Goal: Information Seeking & Learning: Learn about a topic

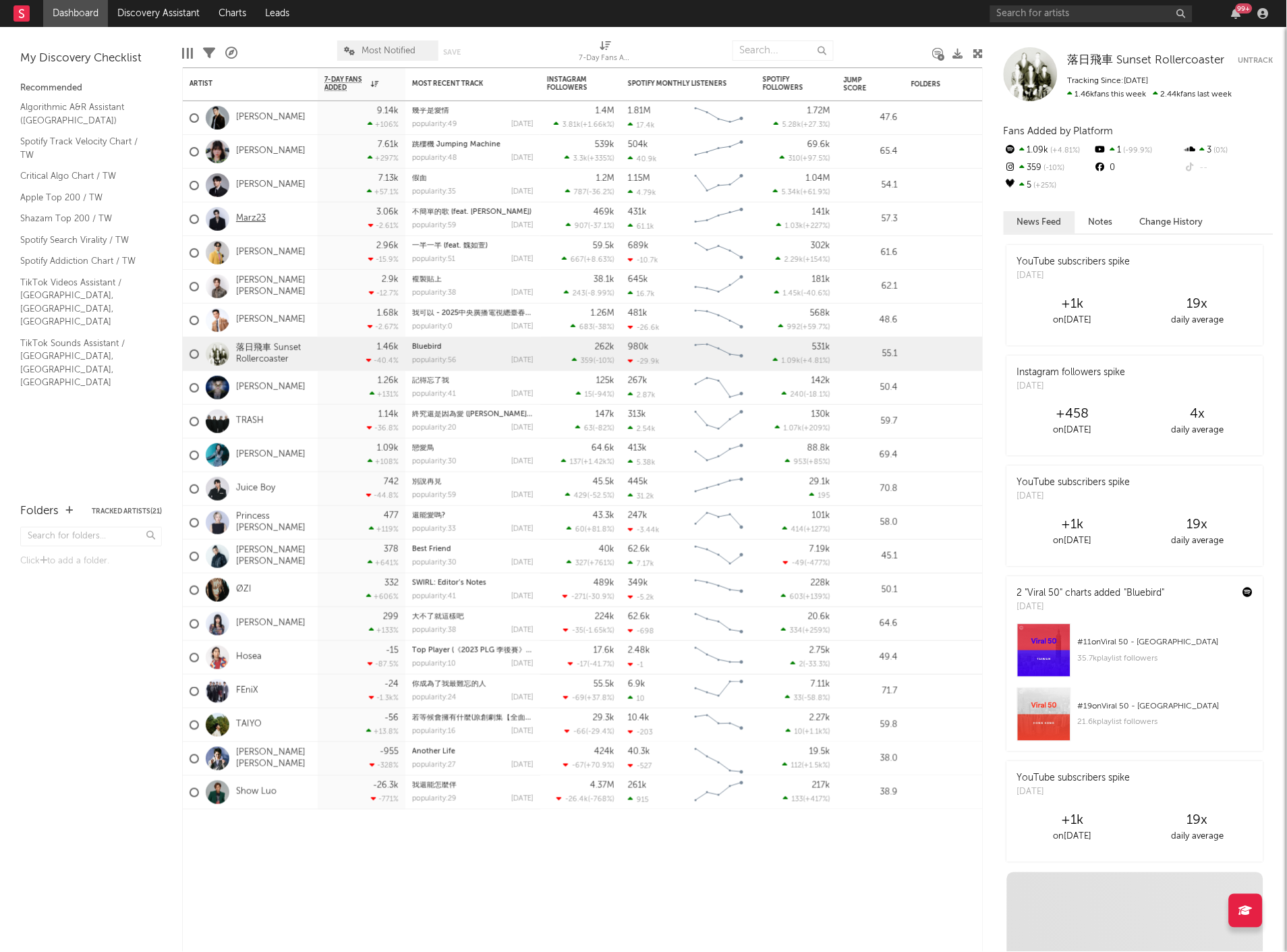
click at [250, 215] on link "Marz23" at bounding box center [250, 219] width 30 height 12
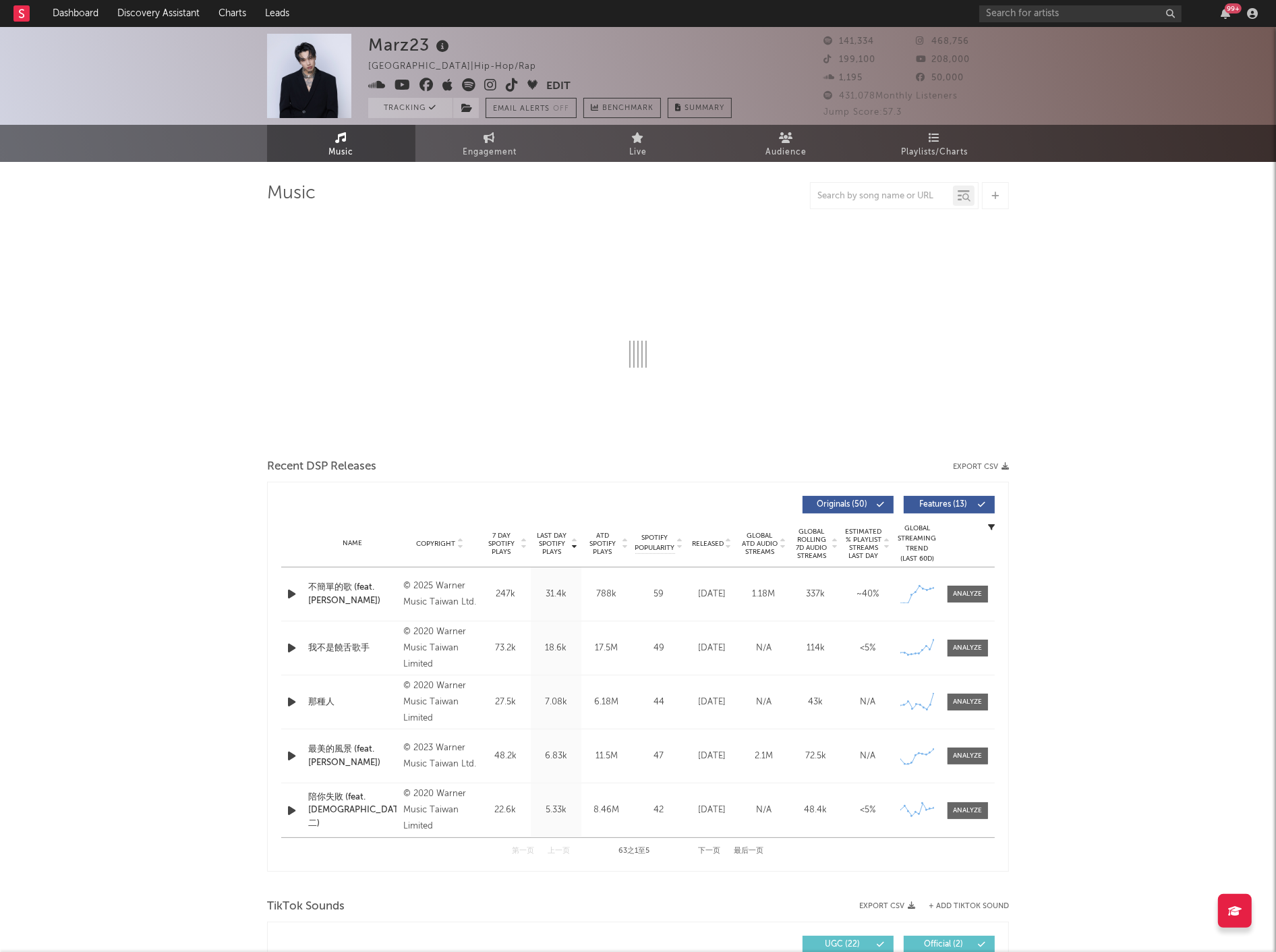
select select "6m"
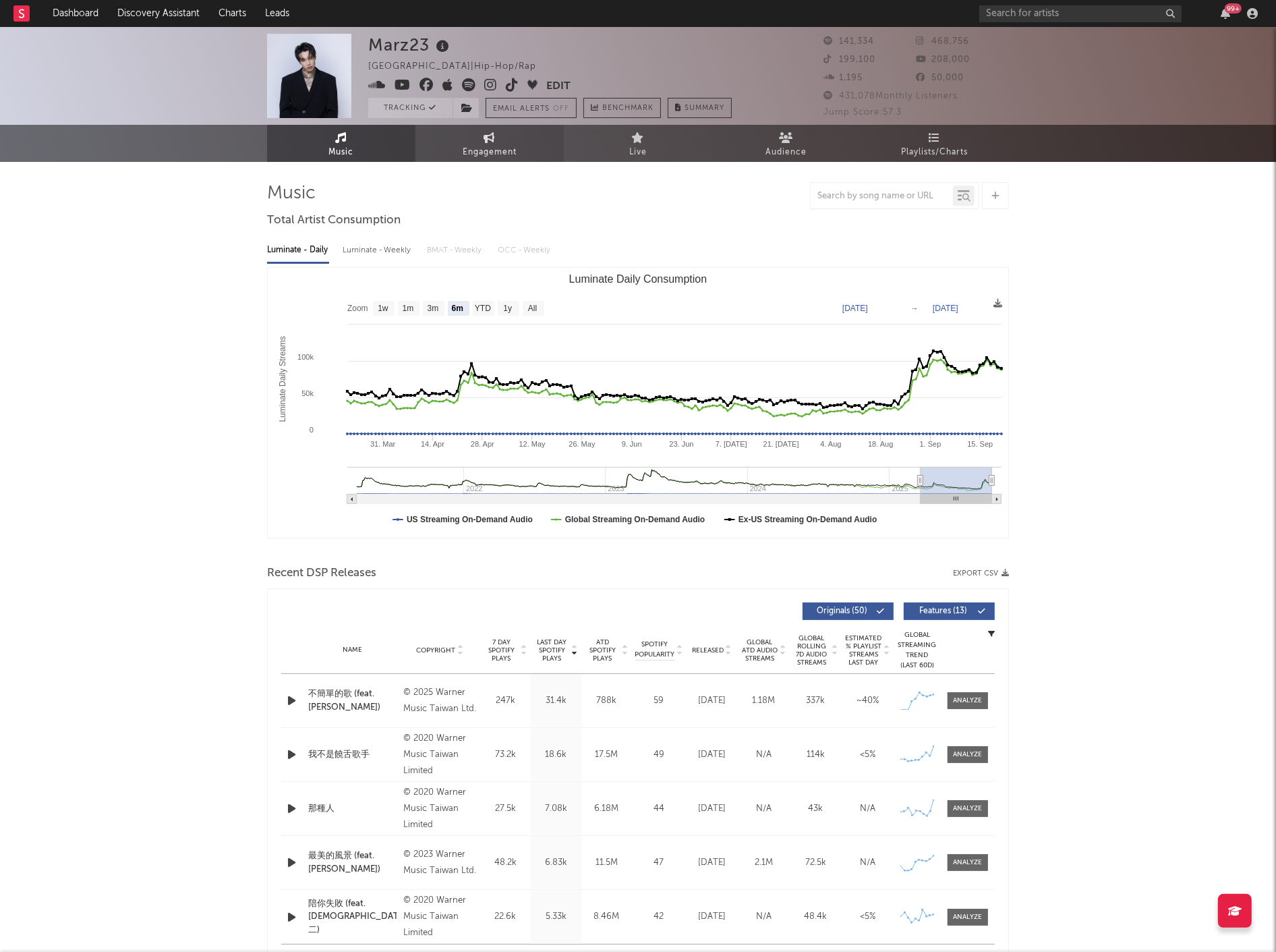
click at [492, 149] on span "Engagement" at bounding box center [490, 152] width 54 height 16
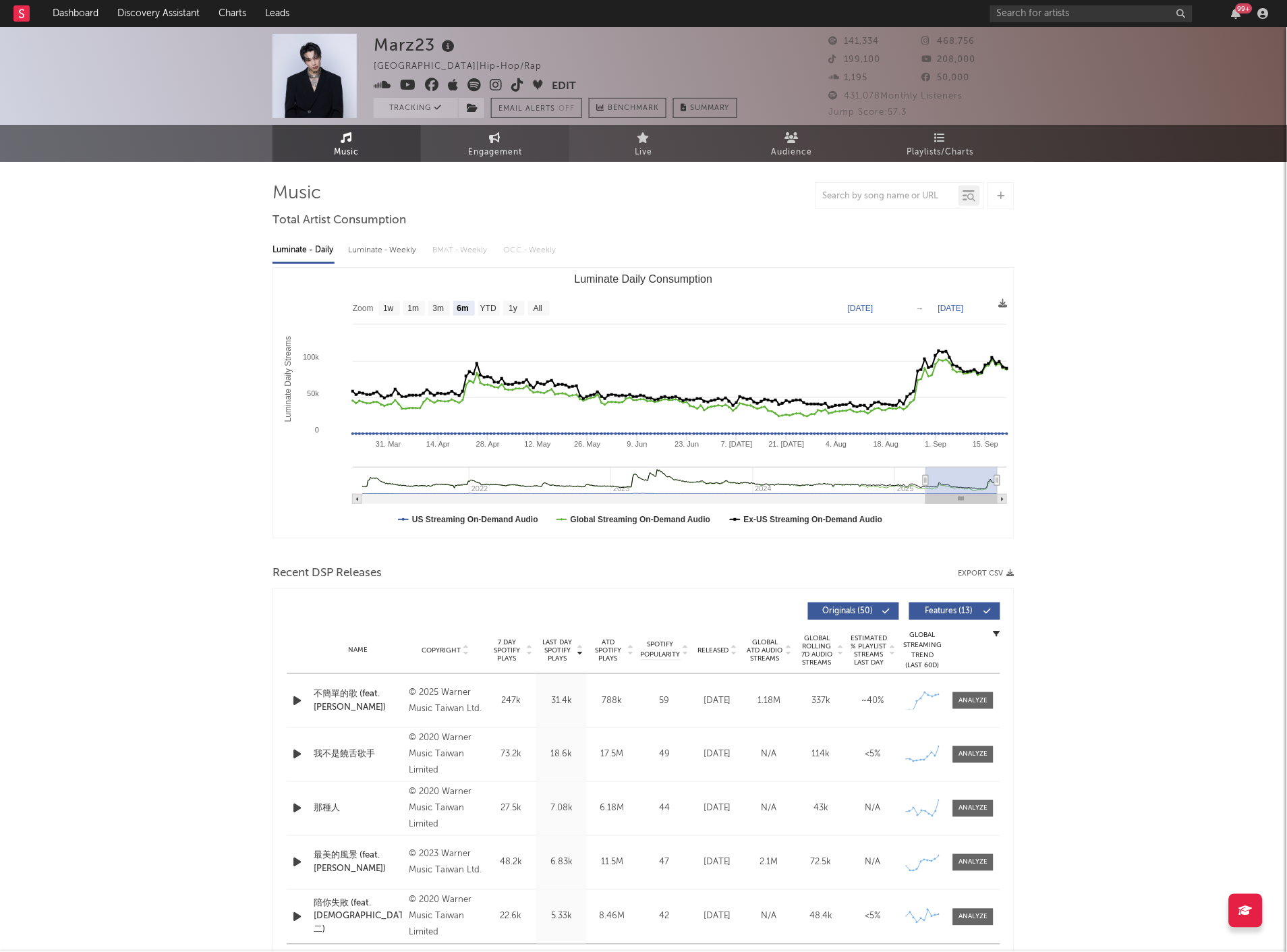
select select "1w"
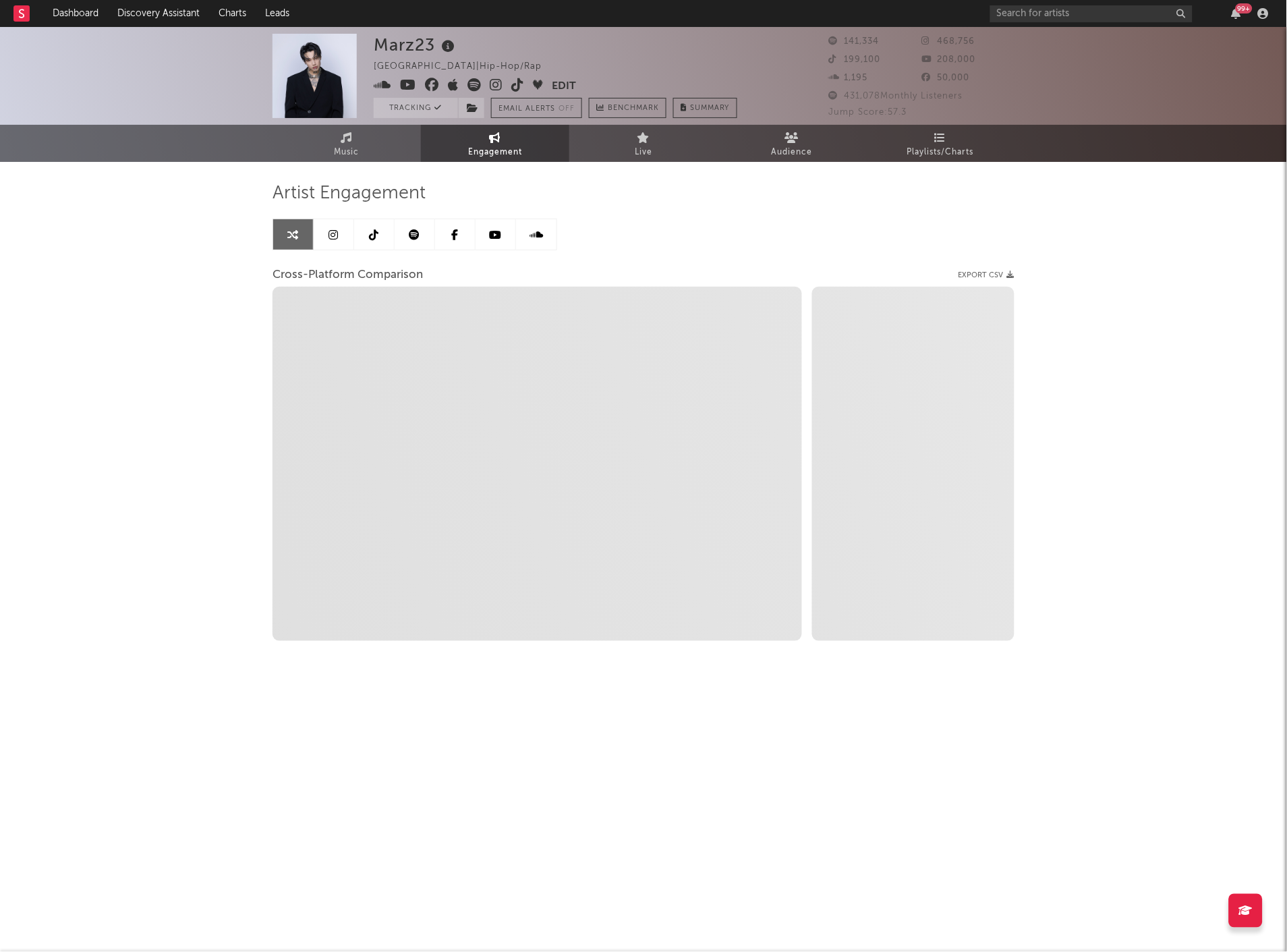
select select "1m"
